Goal: Contribute content: Add original content to the website for others to see

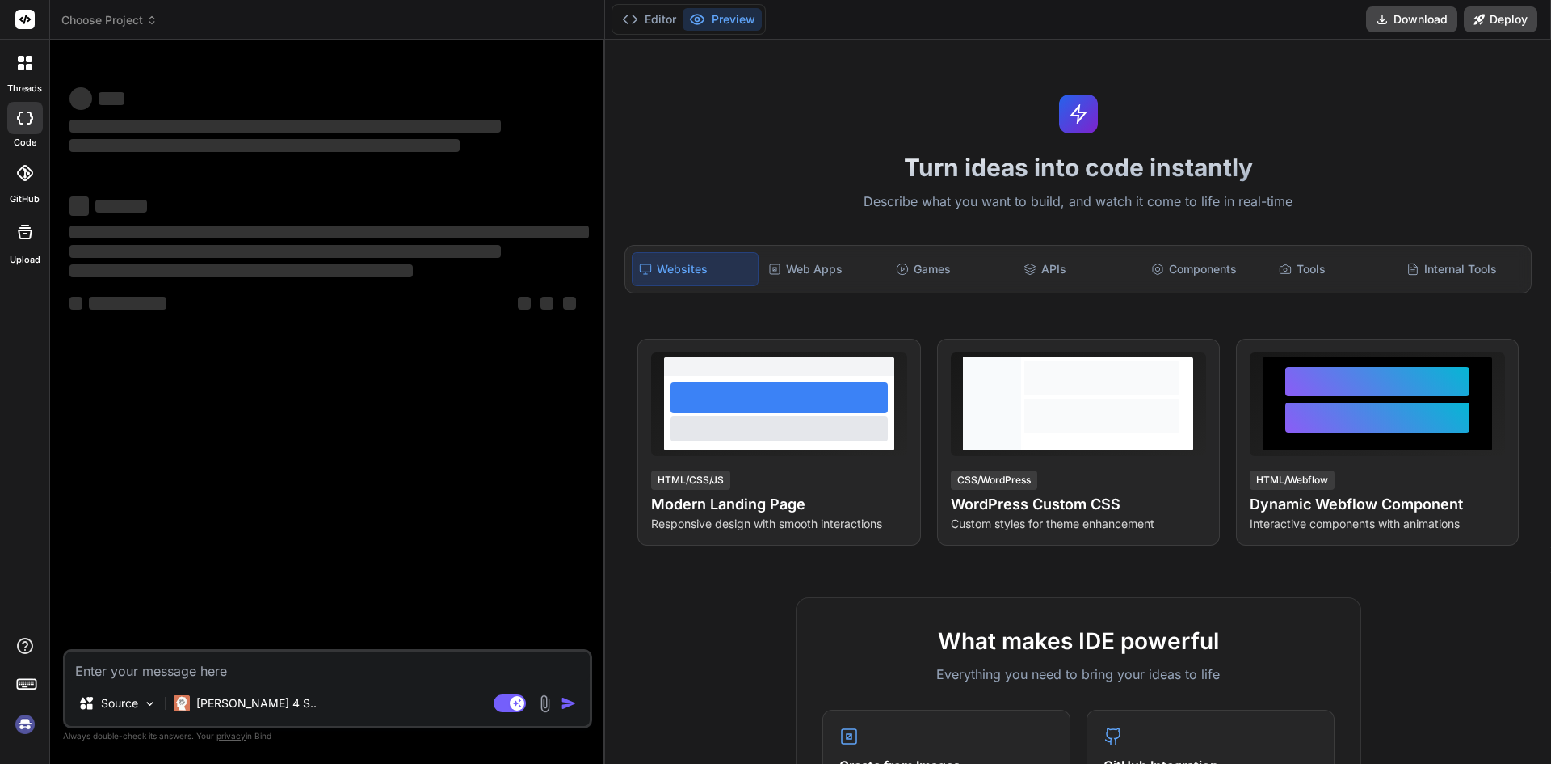
click at [215, 669] on textarea at bounding box center [327, 665] width 524 height 29
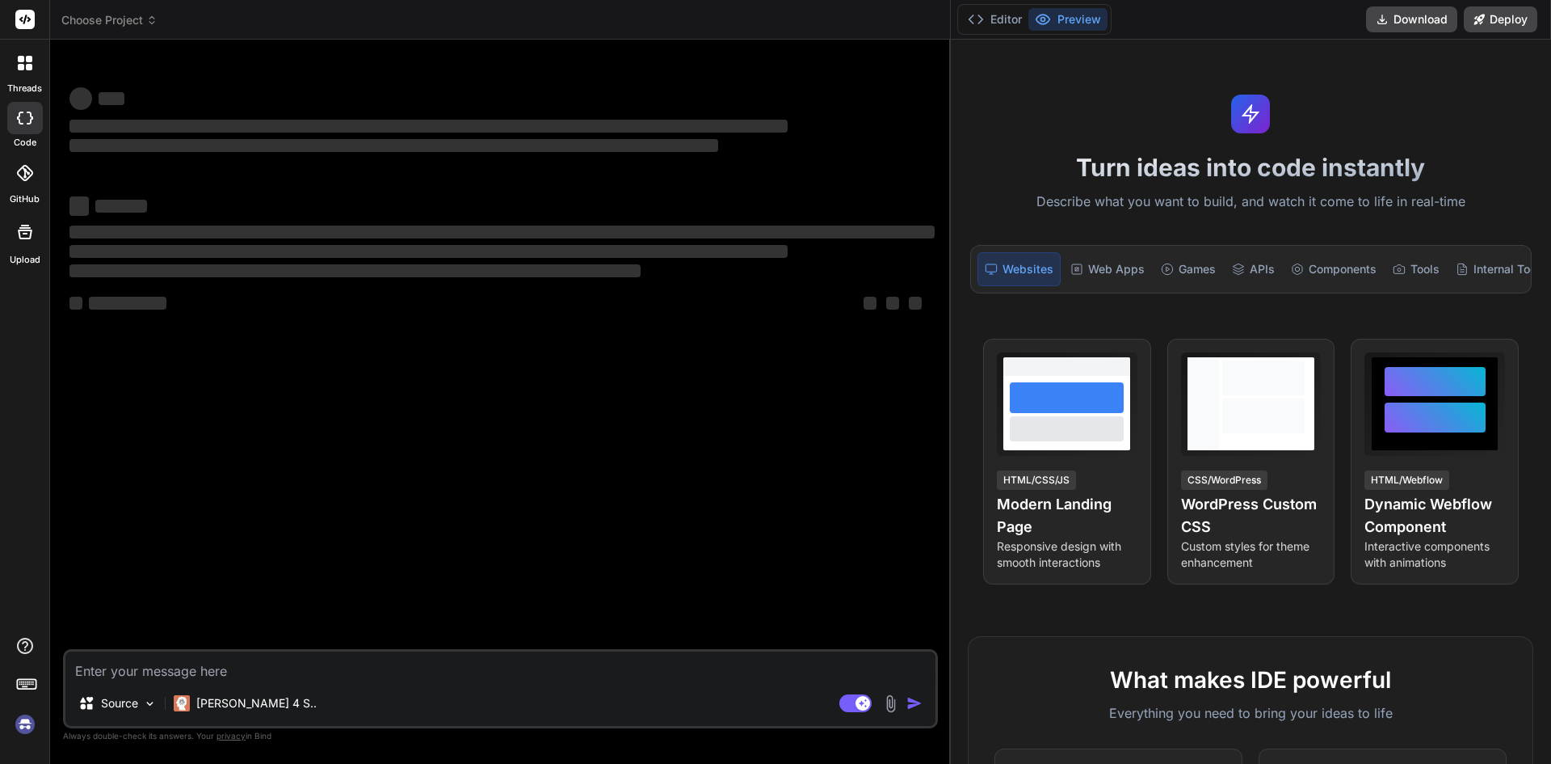
drag, startPoint x: 604, startPoint y: 53, endPoint x: 1018, endPoint y: 42, distance: 413.8
click at [1018, 44] on div "threads code GitHub Upload Choose Project Created with Pixso. Bind AI Web Searc…" at bounding box center [775, 382] width 1551 height 764
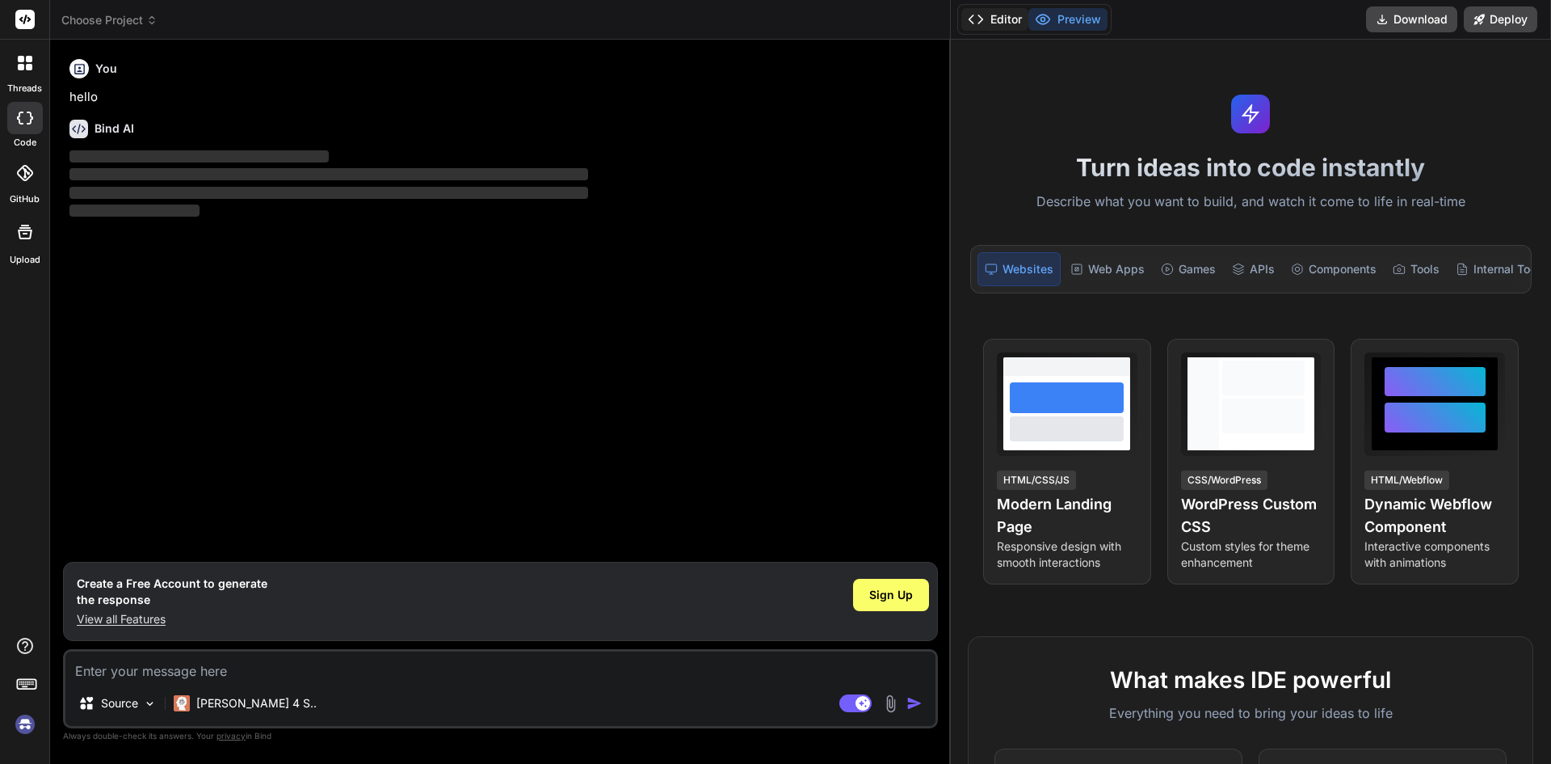
type textarea "x"
click at [1008, 16] on button "Editor" at bounding box center [995, 19] width 67 height 23
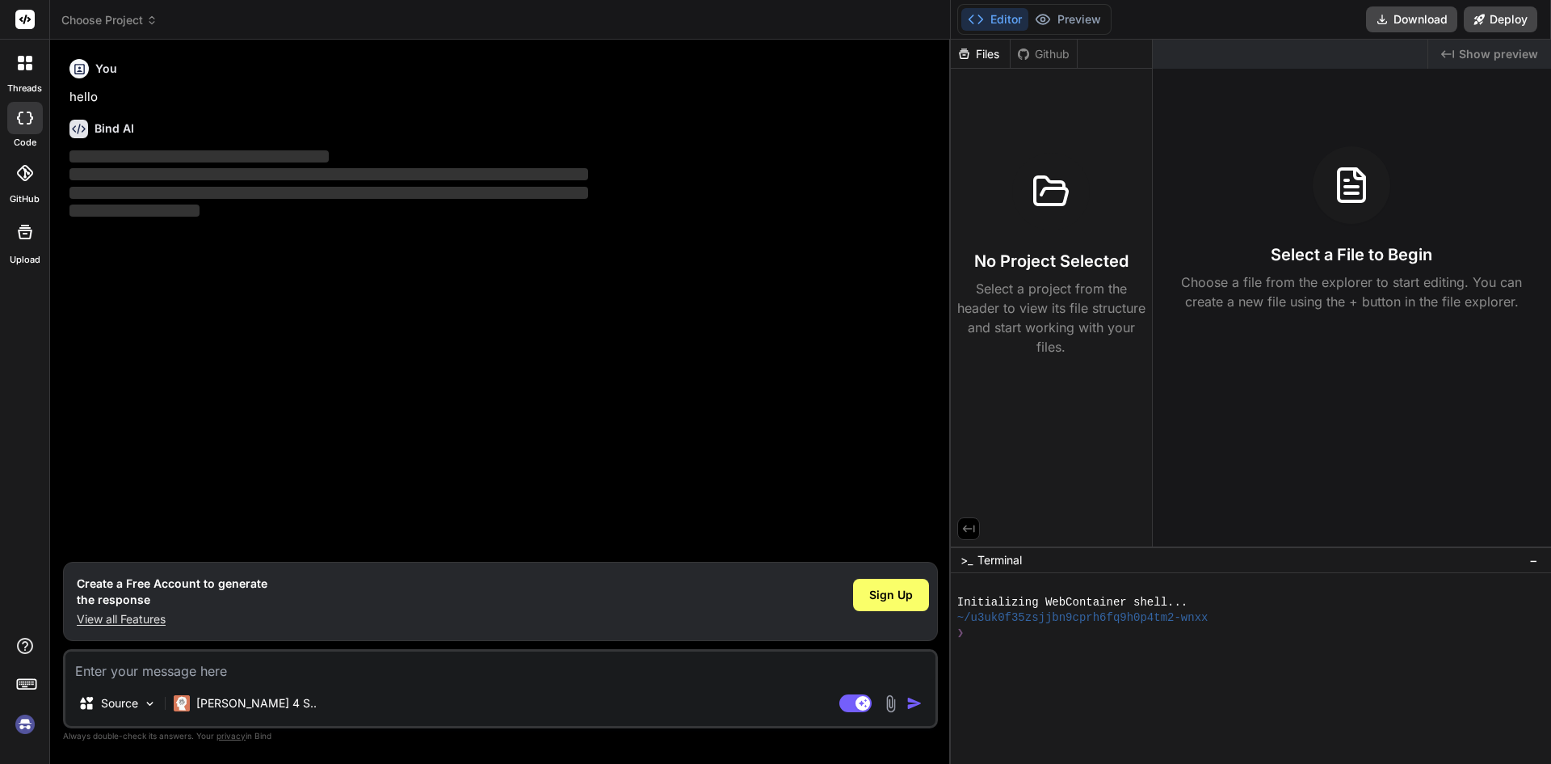
click at [188, 663] on textarea at bounding box center [500, 665] width 870 height 29
type textarea "h"
type textarea "x"
type textarea "hi"
type textarea "x"
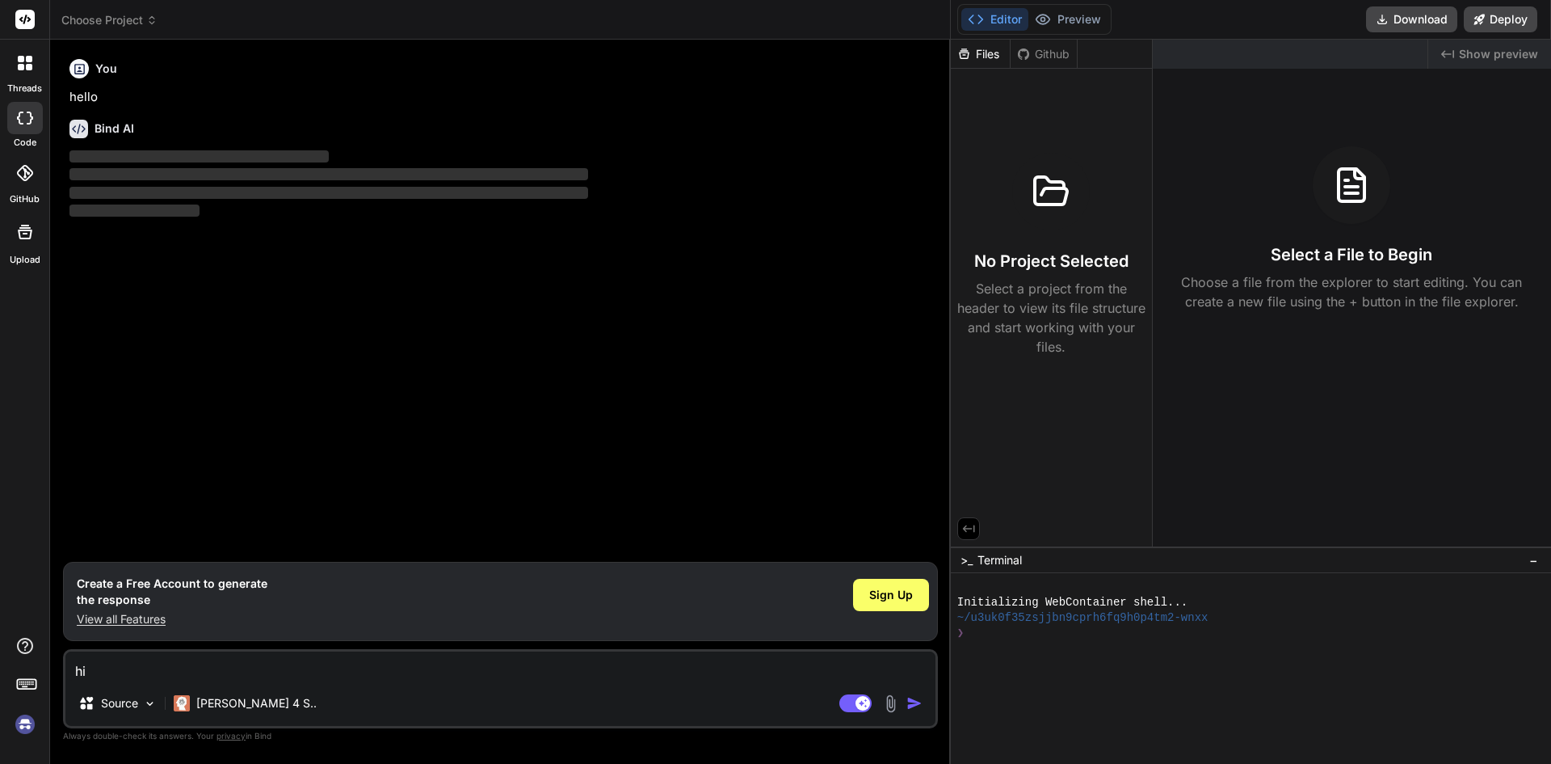
type textarea "hii"
type textarea "x"
click at [913, 705] on img "button" at bounding box center [915, 703] width 16 height 16
click at [912, 700] on img "button" at bounding box center [915, 703] width 16 height 16
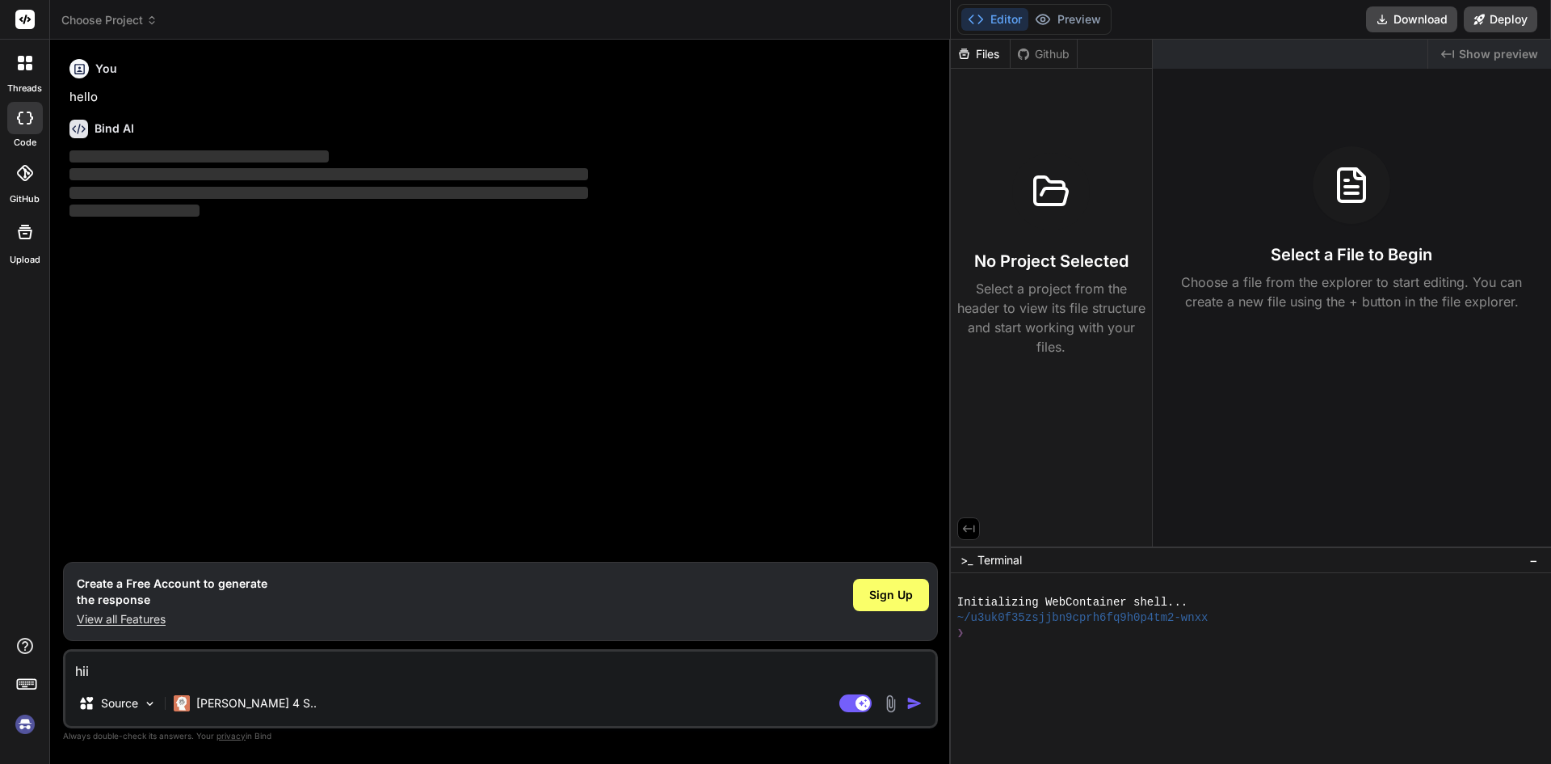
click at [195, 666] on textarea "hii" at bounding box center [500, 665] width 870 height 29
type textarea "hii"
type textarea "x"
type textarea "hii a"
type textarea "x"
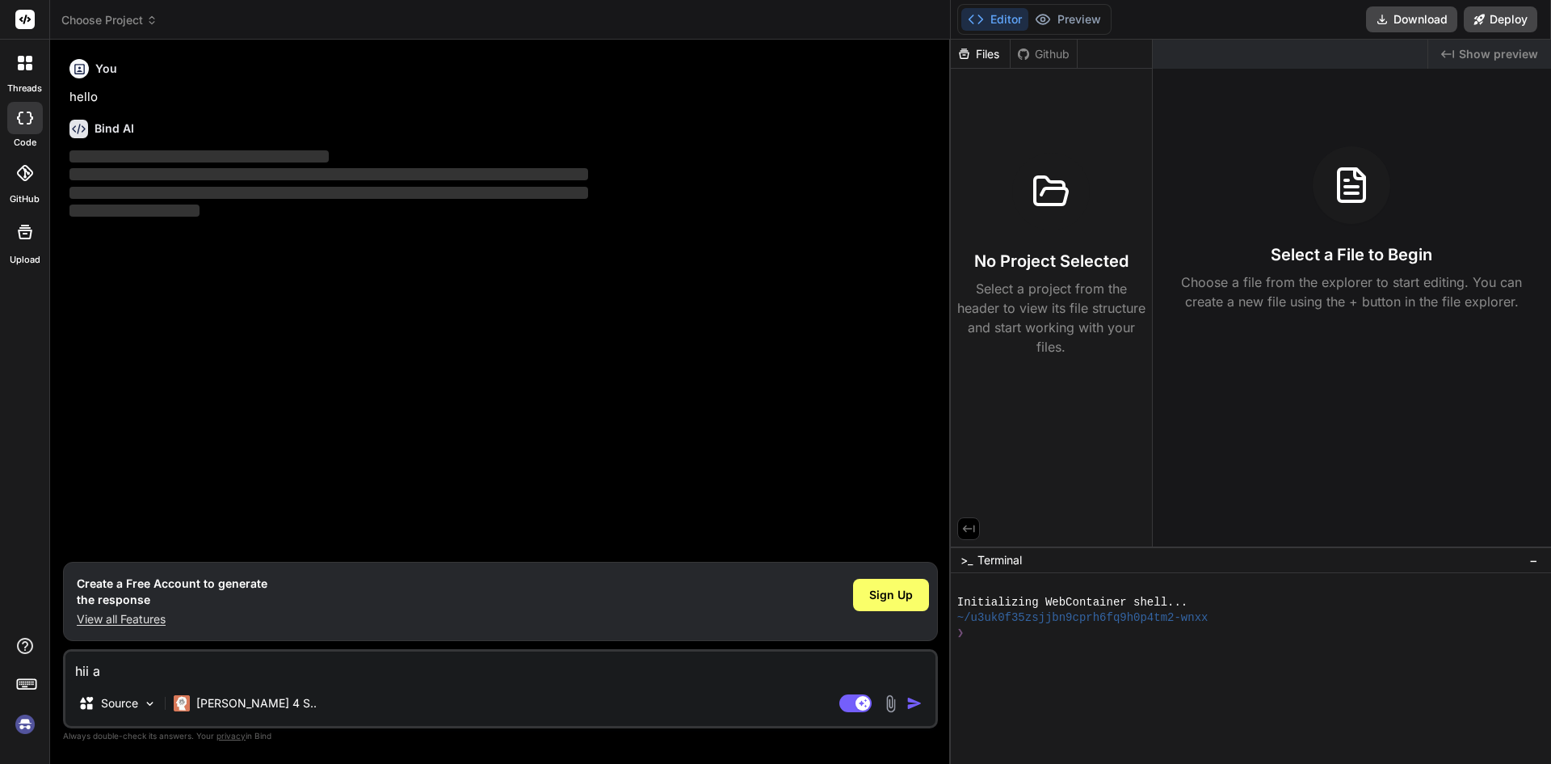
type textarea "hii ai"
type textarea "x"
type textarea "hii ai"
